Goal: Task Accomplishment & Management: Manage account settings

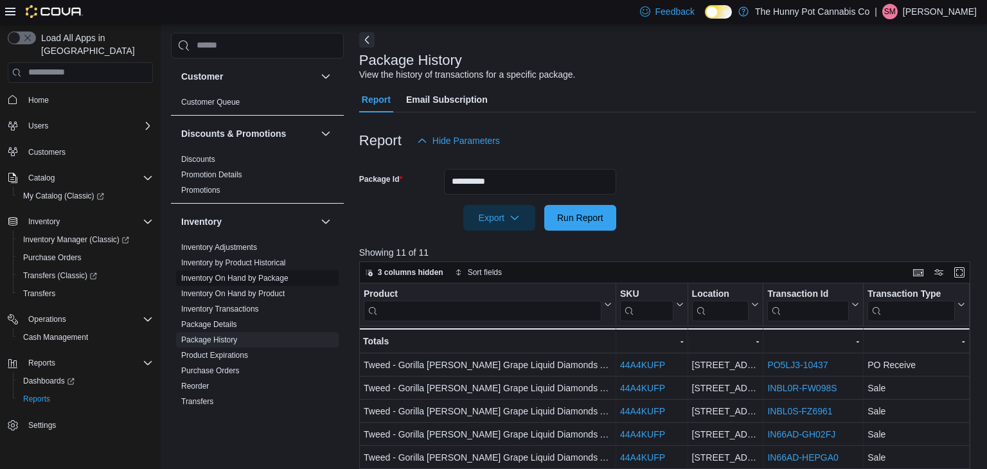
scroll to position [54, 0]
click at [69, 332] on span "Cash Management" at bounding box center [55, 337] width 65 height 10
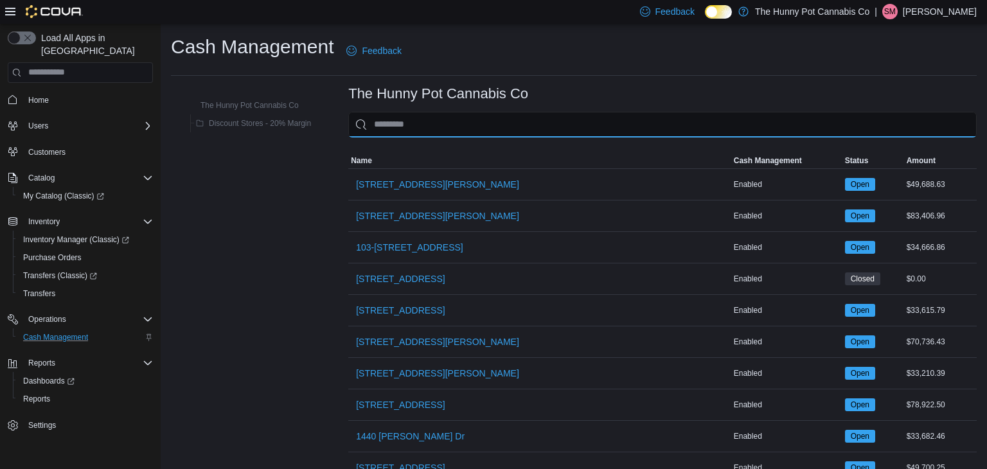
click at [460, 132] on input "This is a search bar. As you type, the results lower in the page will automatic…" at bounding box center [662, 125] width 629 height 26
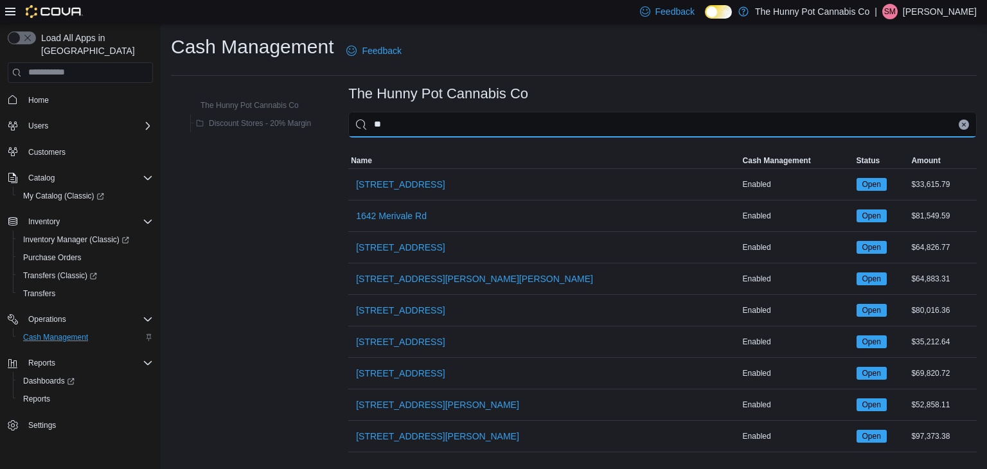
type input "***"
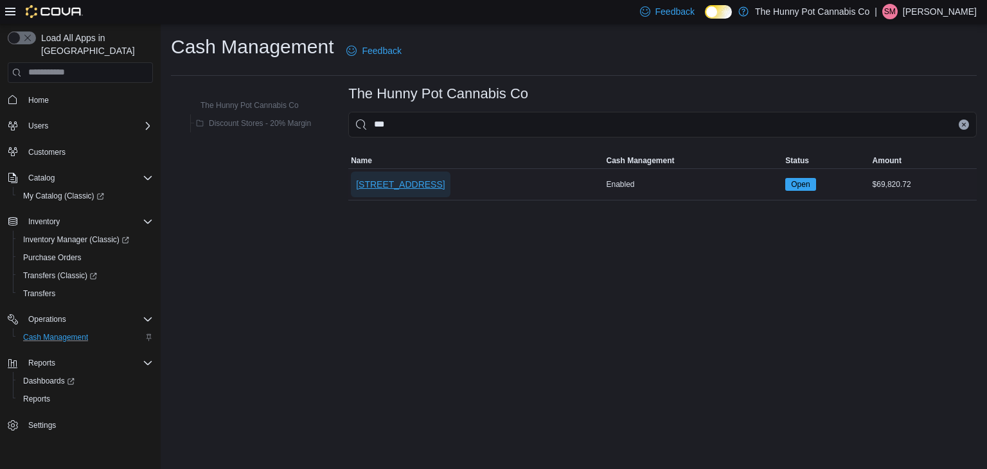
click at [368, 186] on span "[STREET_ADDRESS]" at bounding box center [400, 184] width 89 height 13
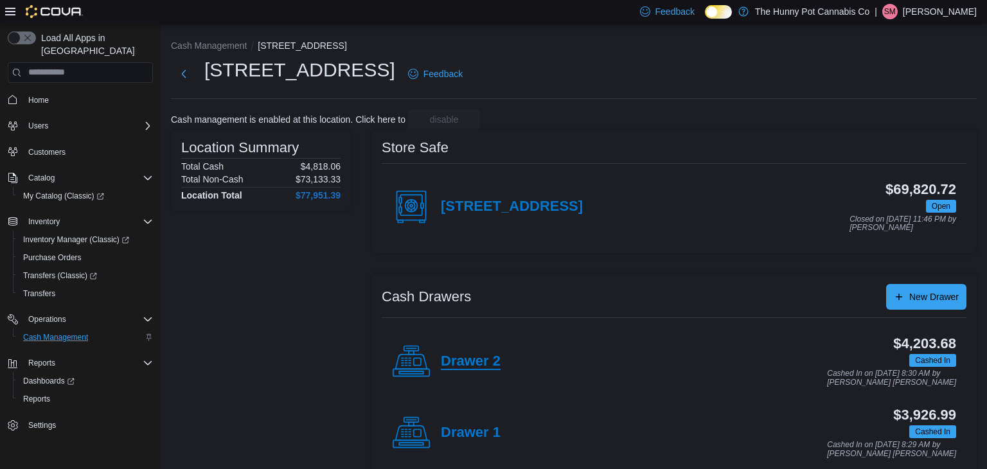
click at [480, 367] on h4 "Drawer 2" at bounding box center [471, 361] width 60 height 17
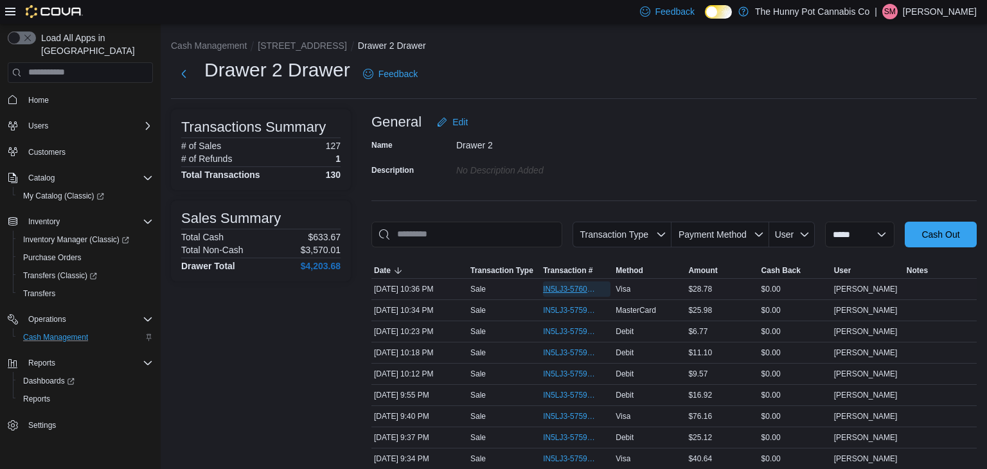
click at [552, 287] on span "IN5LJ3-5760006" at bounding box center [570, 289] width 55 height 10
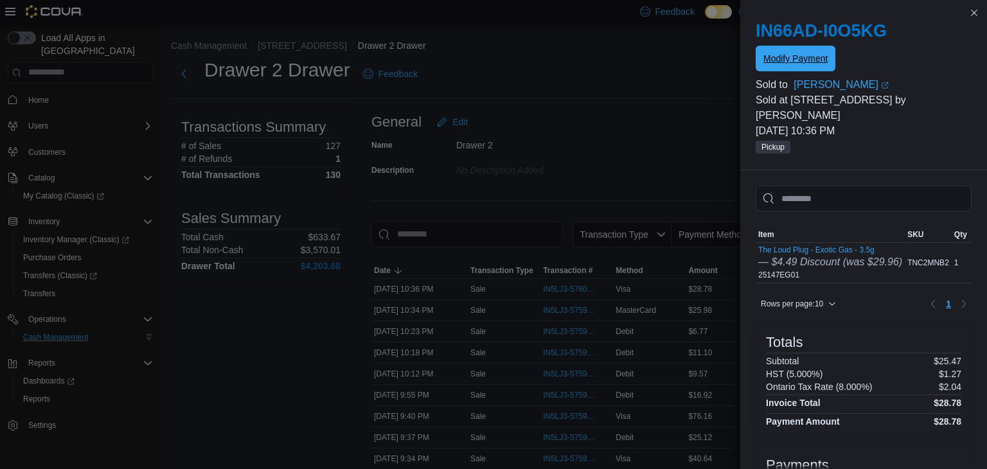
click at [779, 64] on span "Modify Payment" at bounding box center [795, 58] width 64 height 13
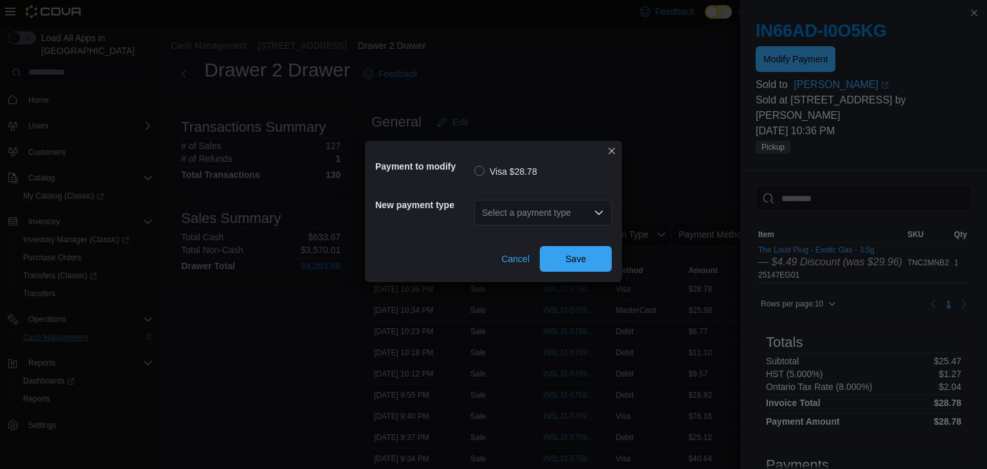
click at [555, 215] on div "Select a payment type" at bounding box center [543, 213] width 138 height 26
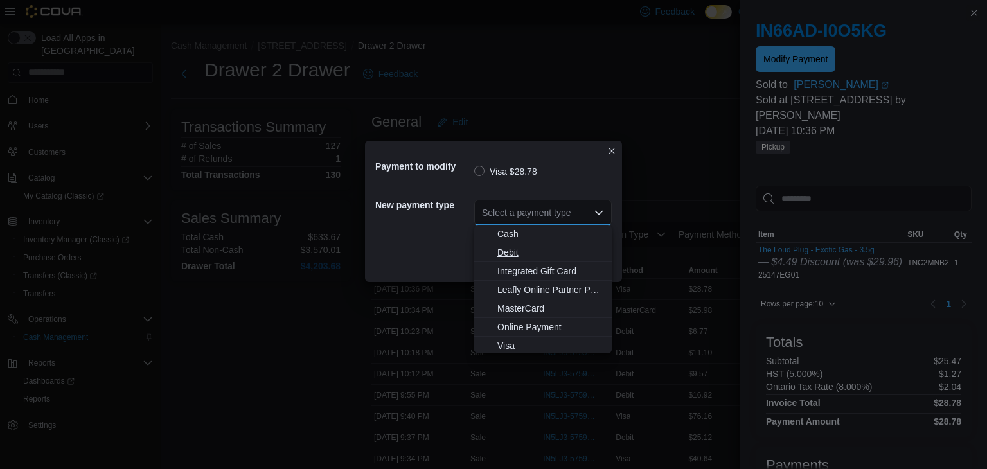
click at [546, 247] on span "Debit" at bounding box center [550, 252] width 107 height 13
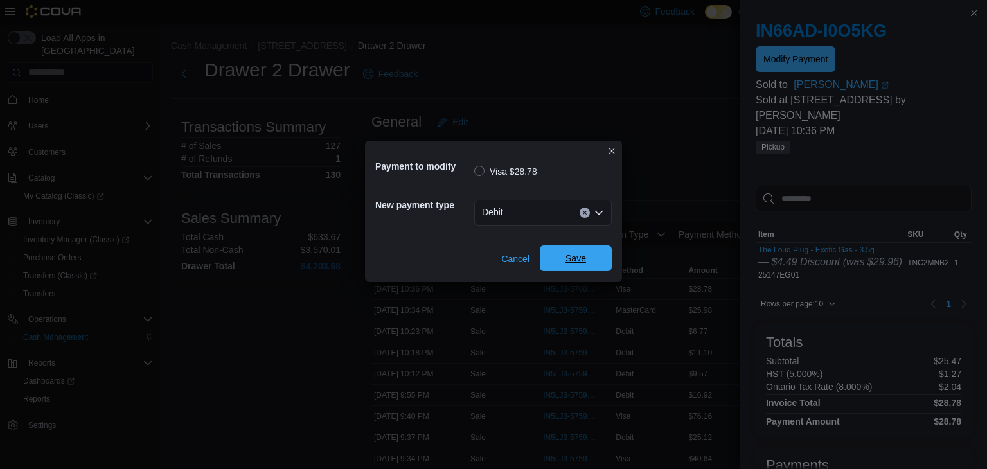
click at [557, 251] on span "Save" at bounding box center [576, 258] width 57 height 26
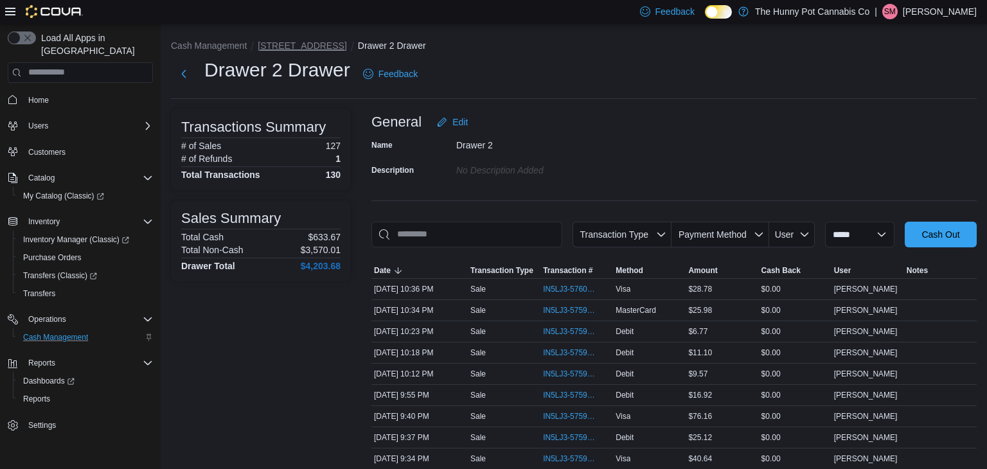
click at [290, 49] on button "[STREET_ADDRESS]" at bounding box center [302, 45] width 89 height 10
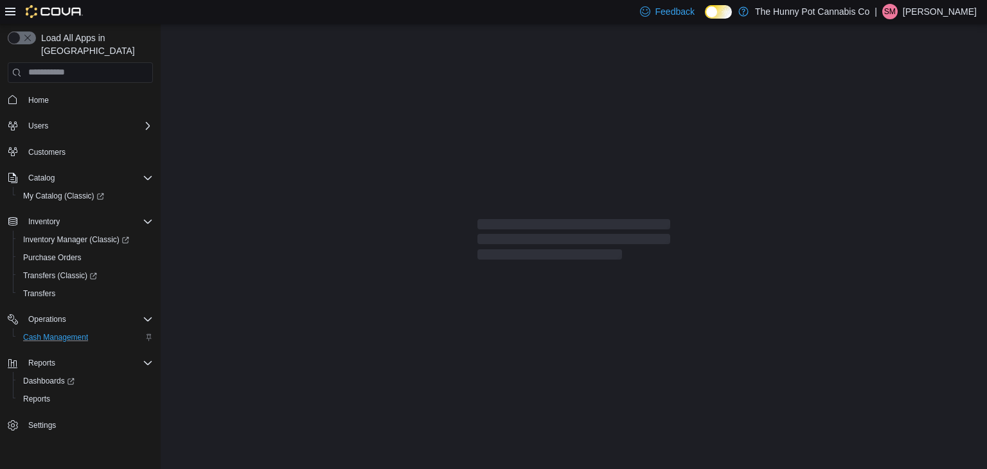
click at [287, 46] on div at bounding box center [574, 242] width 826 height 437
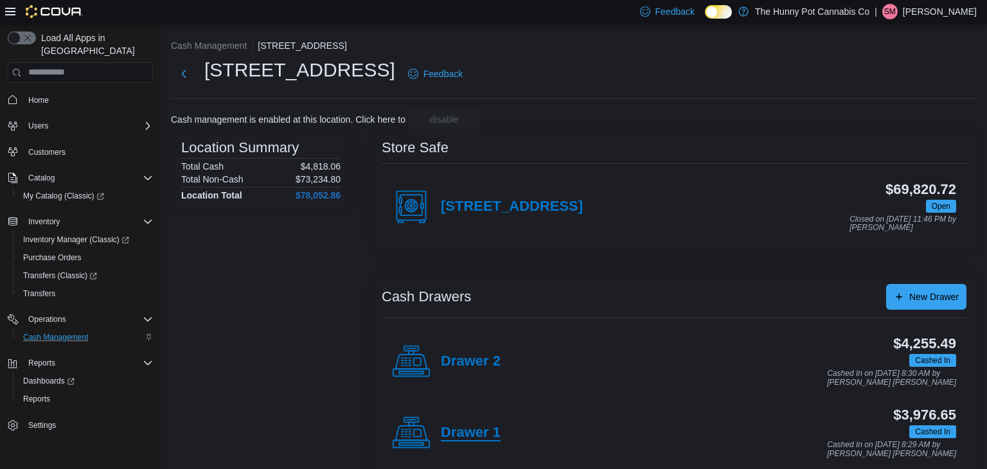
click at [483, 425] on h4 "Drawer 1" at bounding box center [471, 433] width 60 height 17
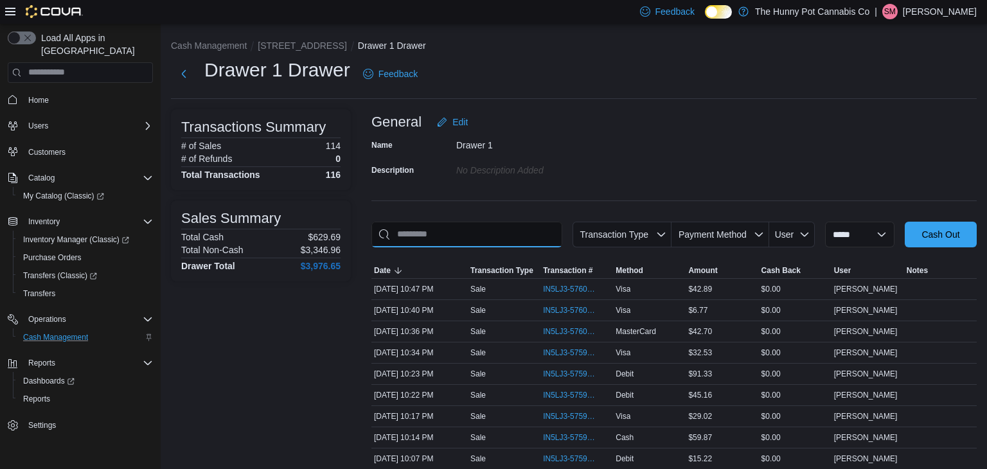
click at [465, 233] on input "This is a search bar. As you type, the results lower in the page will automatic…" at bounding box center [466, 235] width 191 height 26
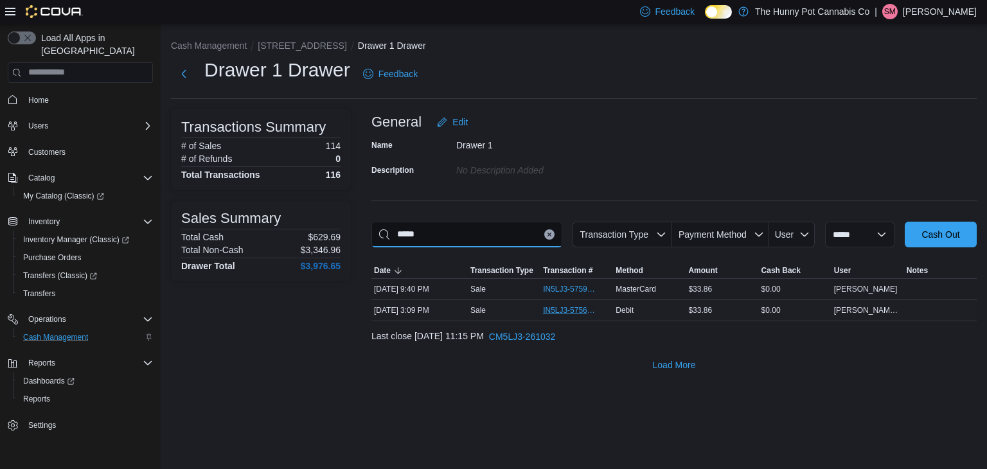
type input "*****"
click at [566, 311] on span "IN5LJ3-5756280" at bounding box center [570, 310] width 55 height 10
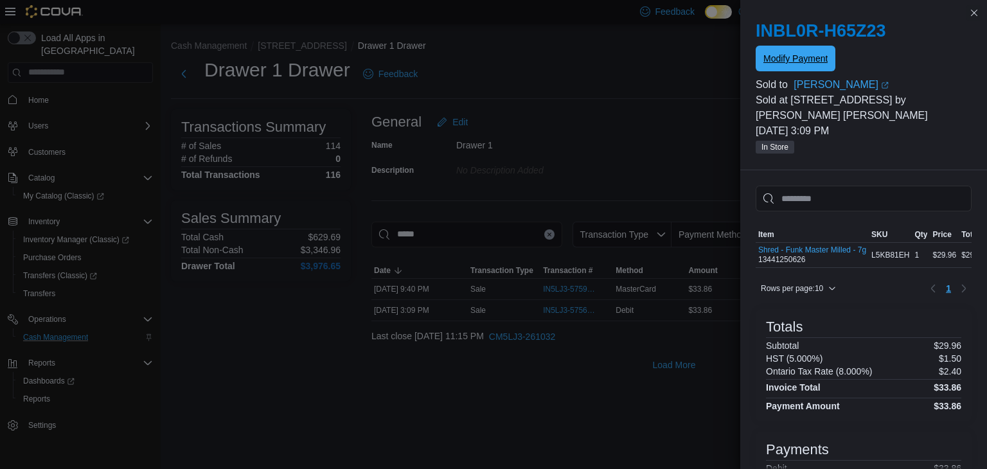
click at [763, 60] on span "Modify Payment" at bounding box center [795, 58] width 64 height 13
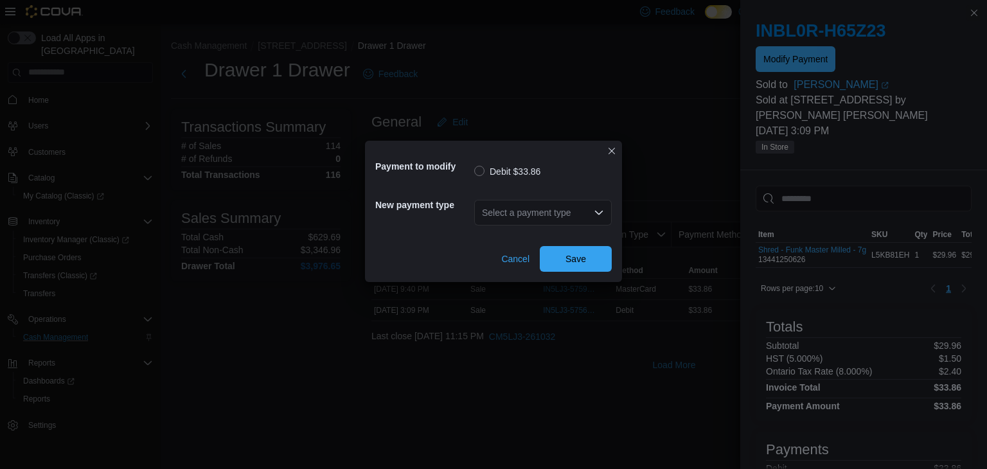
click at [575, 217] on div "Select a payment type" at bounding box center [543, 213] width 138 height 26
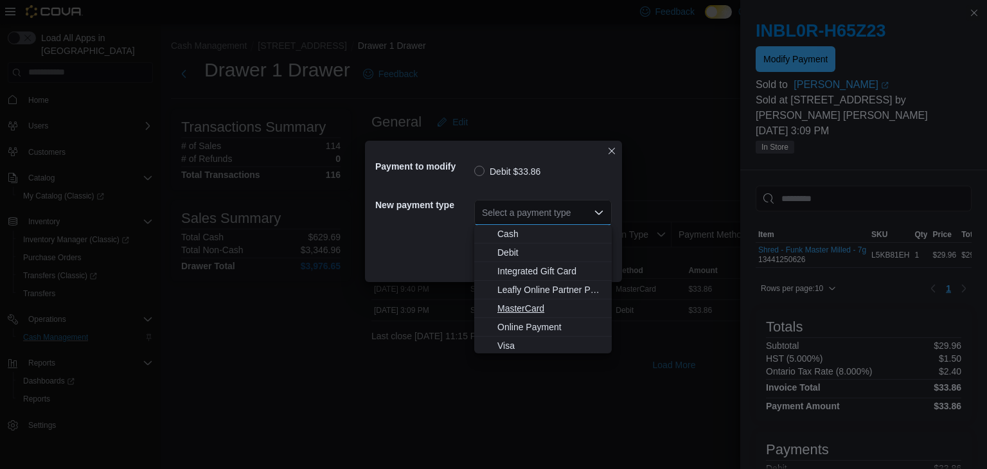
click at [558, 303] on span "MasterCard" at bounding box center [550, 308] width 107 height 13
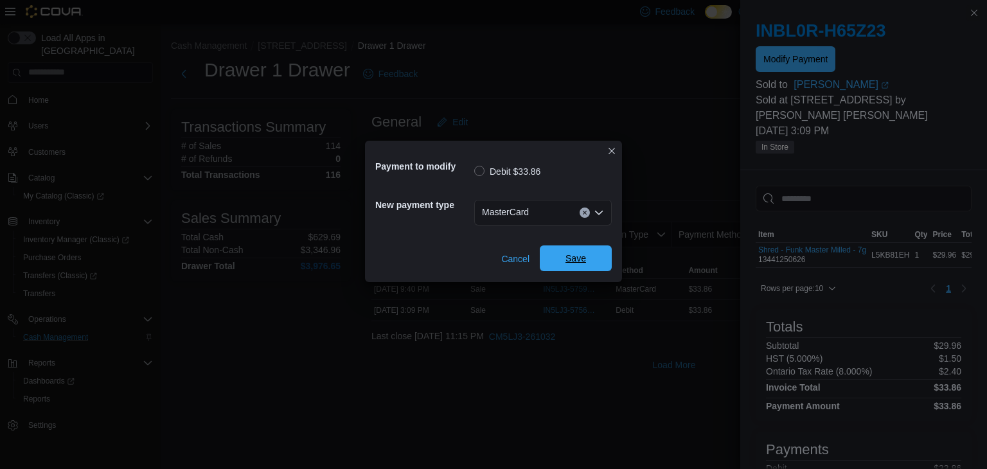
click at [594, 258] on span "Save" at bounding box center [576, 258] width 57 height 26
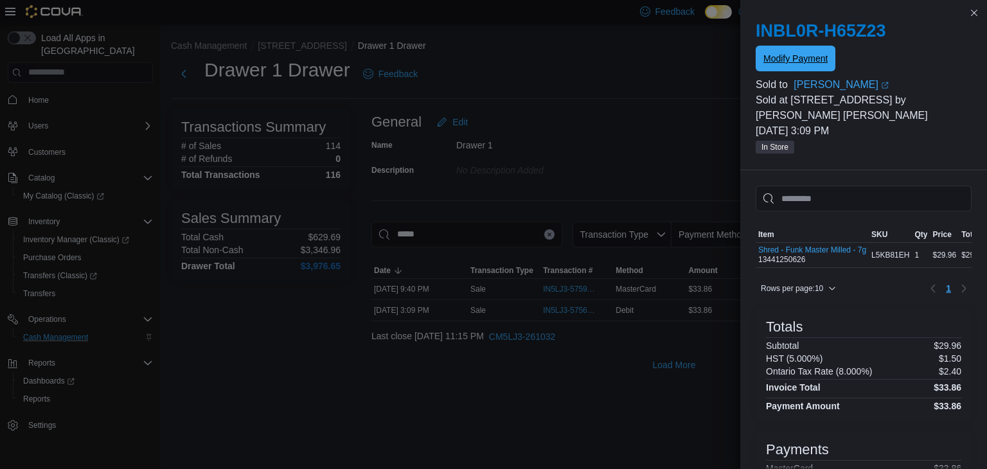
click at [790, 59] on span "Modify Payment" at bounding box center [795, 58] width 64 height 13
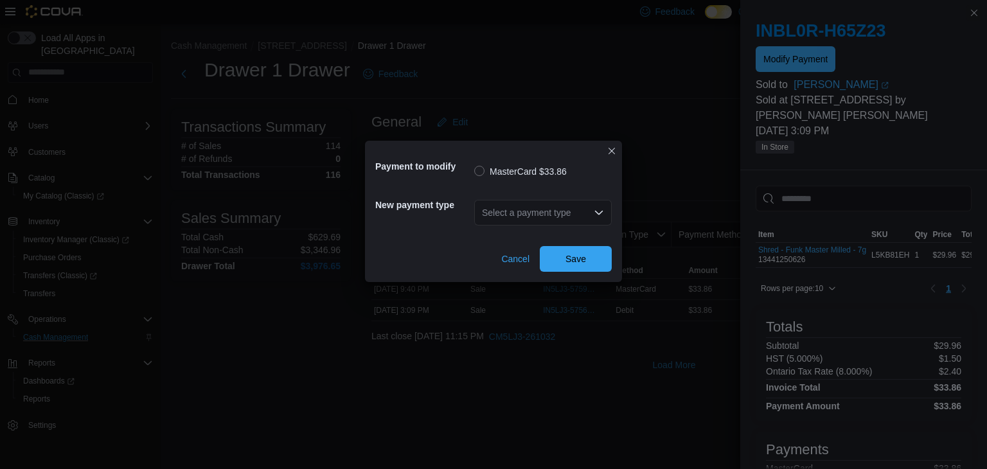
click at [555, 217] on div "Select a payment type" at bounding box center [543, 213] width 138 height 26
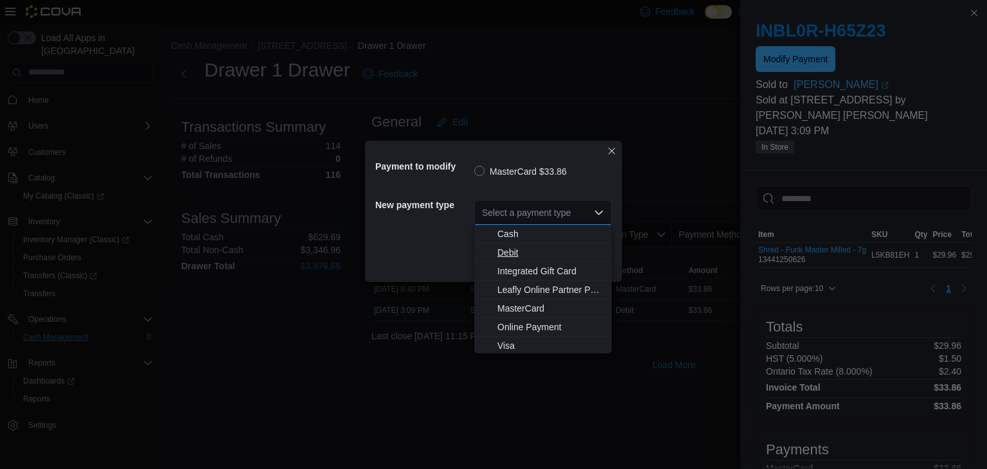
click at [549, 251] on span "Debit" at bounding box center [550, 252] width 107 height 13
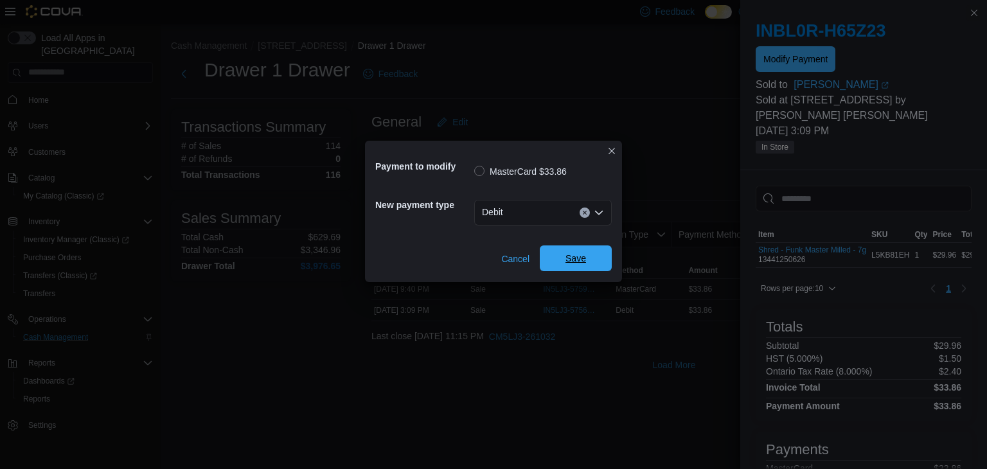
click at [564, 264] on span "Save" at bounding box center [576, 258] width 57 height 26
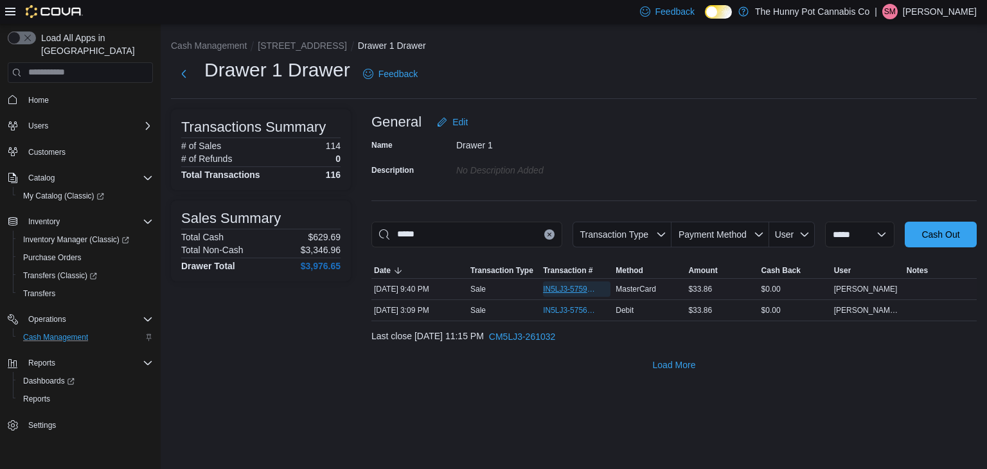
click at [580, 281] on span "IN5LJ3-5759588" at bounding box center [576, 288] width 67 height 15
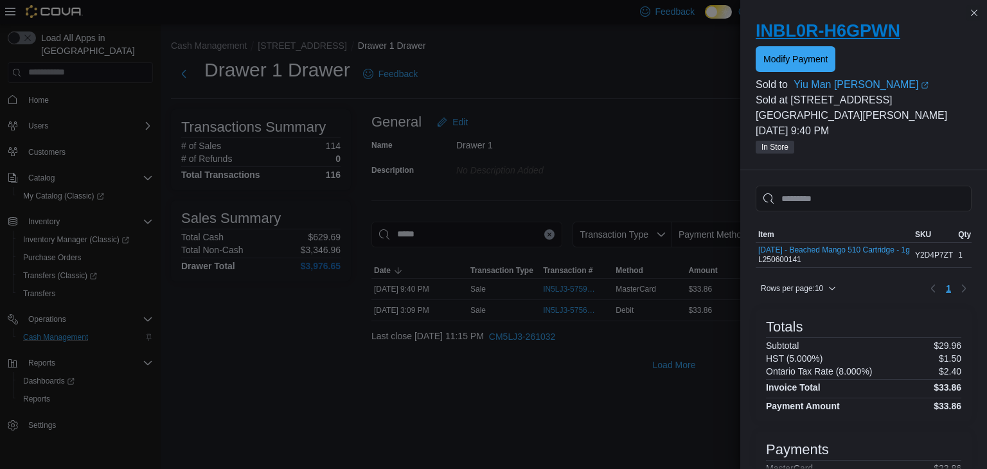
click at [789, 34] on h2 "INBL0R-H6GPWN" at bounding box center [864, 31] width 216 height 21
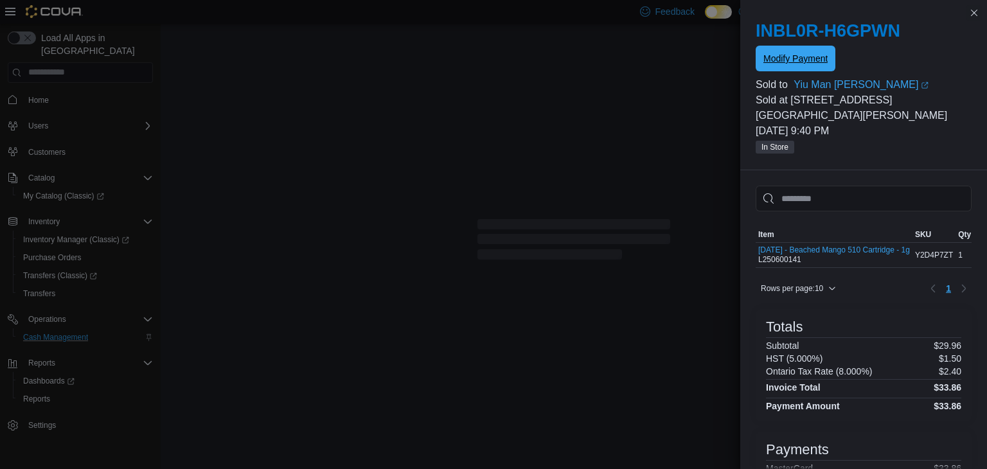
click at [790, 64] on span "Modify Payment" at bounding box center [795, 58] width 64 height 13
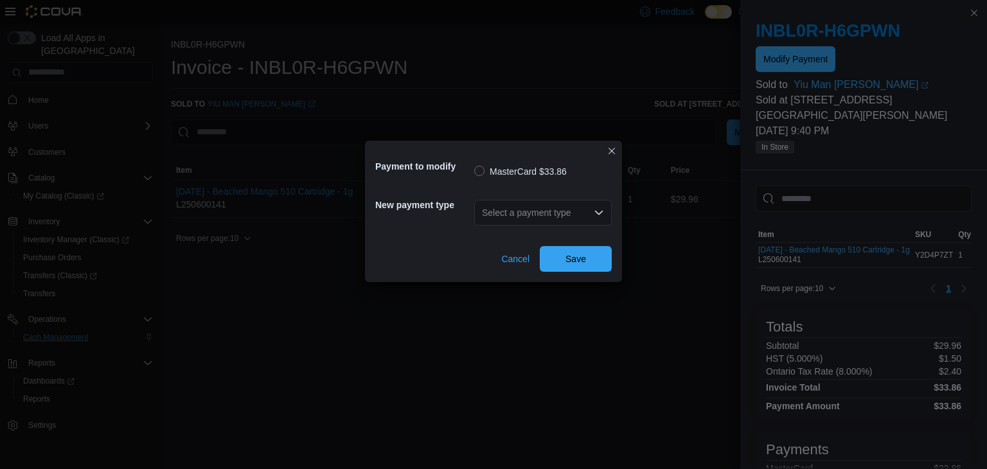
click at [582, 206] on div "Select a payment type" at bounding box center [543, 213] width 138 height 26
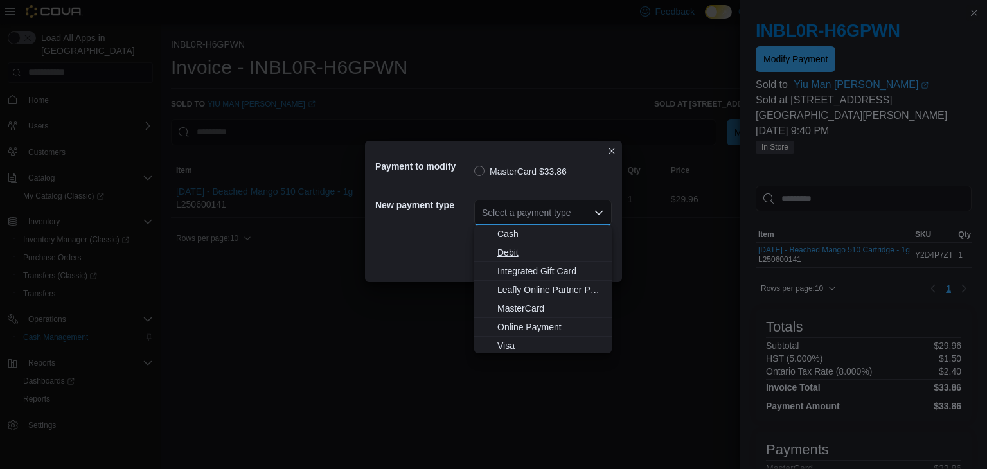
click at [537, 256] on span "Debit" at bounding box center [550, 252] width 107 height 13
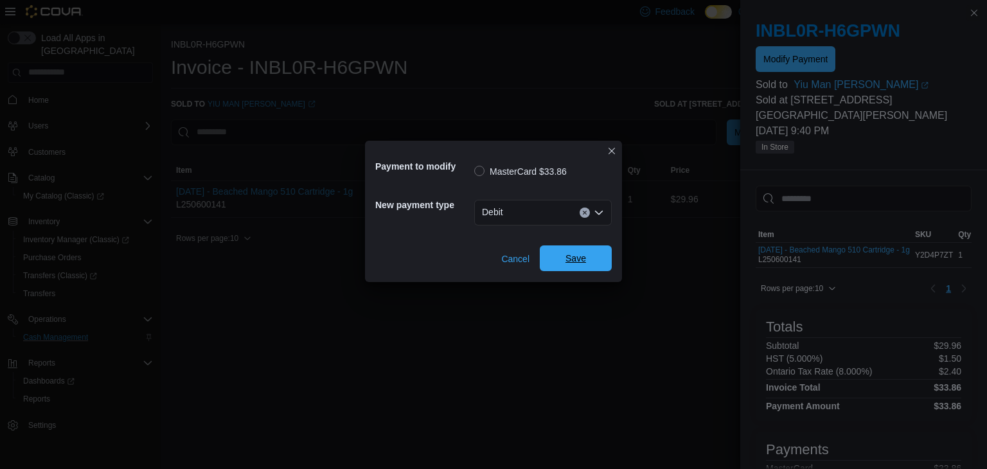
click at [564, 261] on span "Save" at bounding box center [576, 258] width 57 height 26
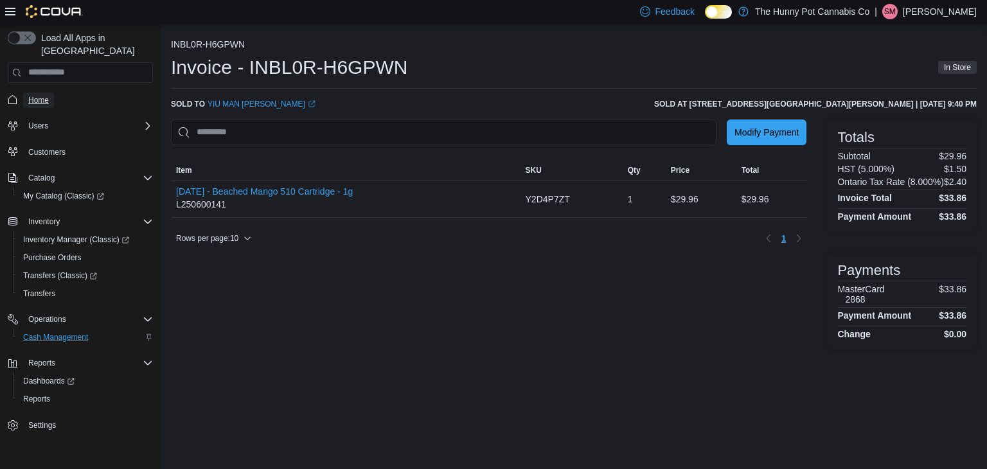
click at [28, 95] on span "Home" at bounding box center [38, 100] width 21 height 10
